Goal: Task Accomplishment & Management: Complete application form

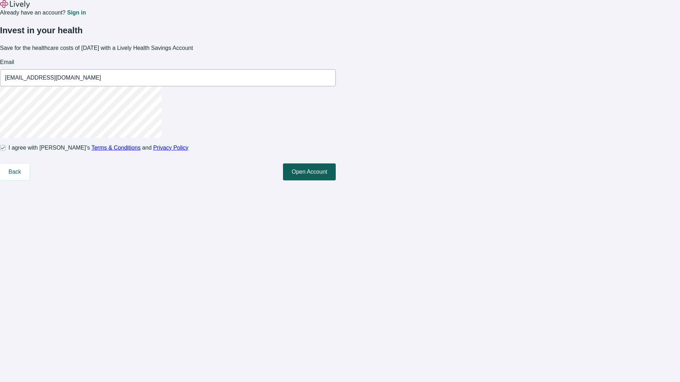
click at [336, 181] on button "Open Account" at bounding box center [309, 172] width 53 height 17
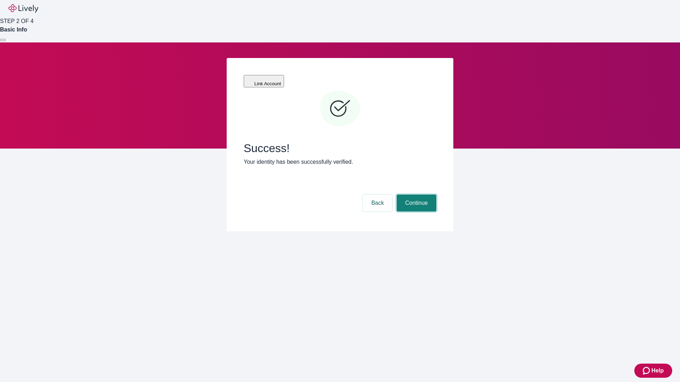
click at [415, 195] on button "Continue" at bounding box center [417, 203] width 40 height 17
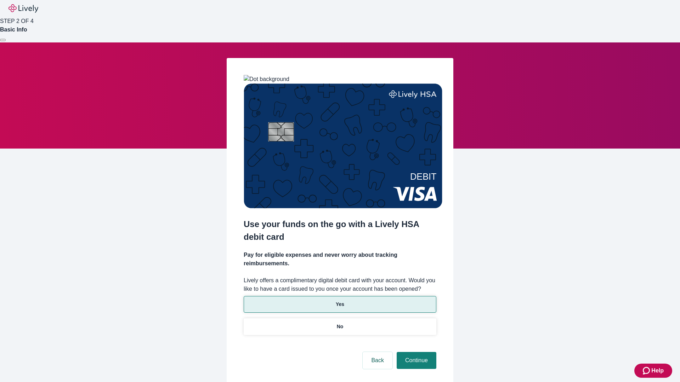
click at [340, 301] on p "Yes" at bounding box center [340, 304] width 8 height 7
click at [415, 352] on button "Continue" at bounding box center [417, 360] width 40 height 17
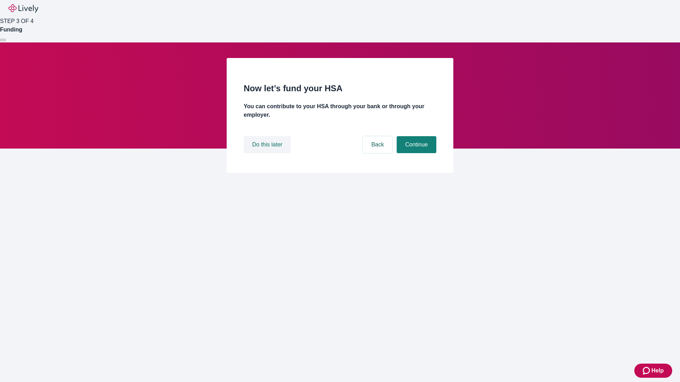
click at [268, 153] on button "Do this later" at bounding box center [267, 144] width 47 height 17
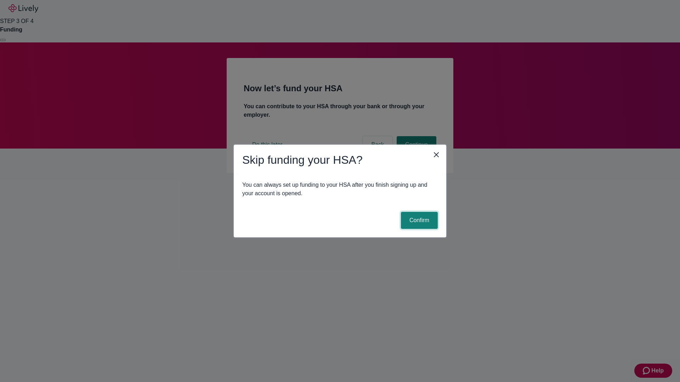
click at [418, 221] on button "Confirm" at bounding box center [419, 220] width 37 height 17
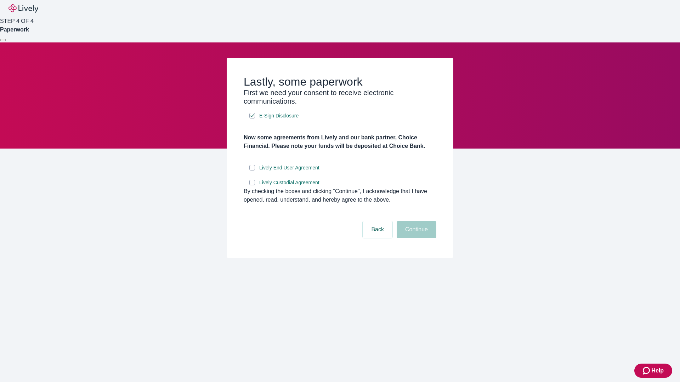
click at [252, 171] on input "Lively End User Agreement" at bounding box center [252, 168] width 6 height 6
checkbox input "true"
click at [252, 186] on input "Lively Custodial Agreement" at bounding box center [252, 183] width 6 height 6
checkbox input "true"
click at [415, 238] on button "Continue" at bounding box center [417, 229] width 40 height 17
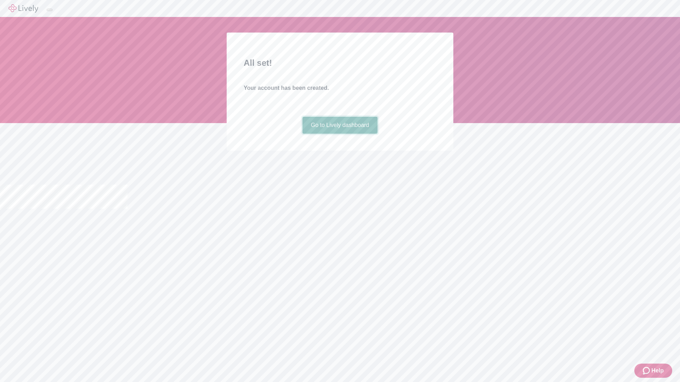
click at [340, 134] on link "Go to Lively dashboard" at bounding box center [339, 125] width 75 height 17
